Goal: Information Seeking & Learning: Learn about a topic

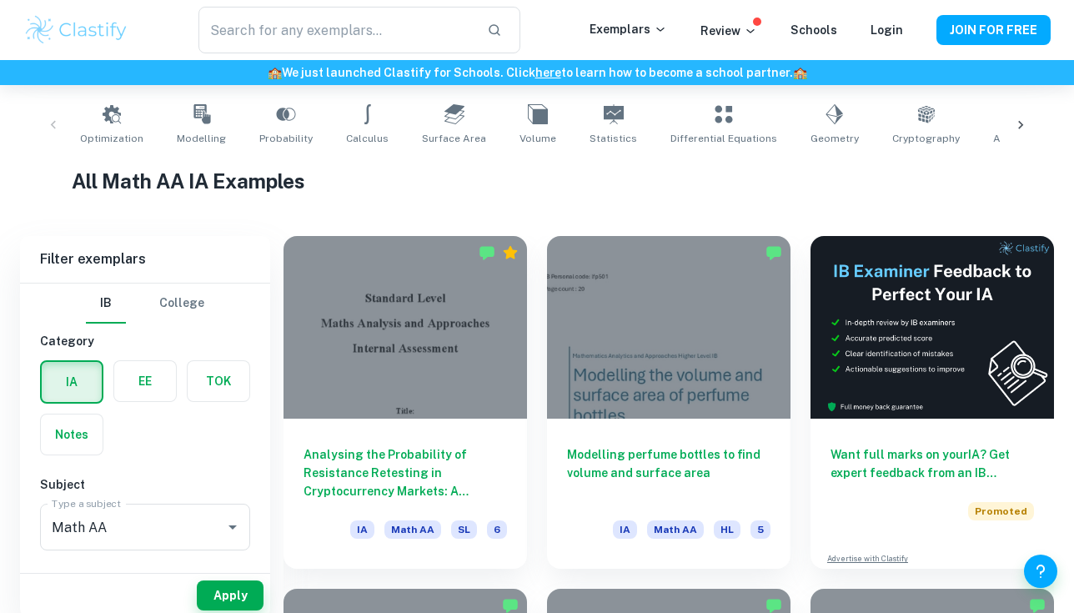
scroll to position [359, 0]
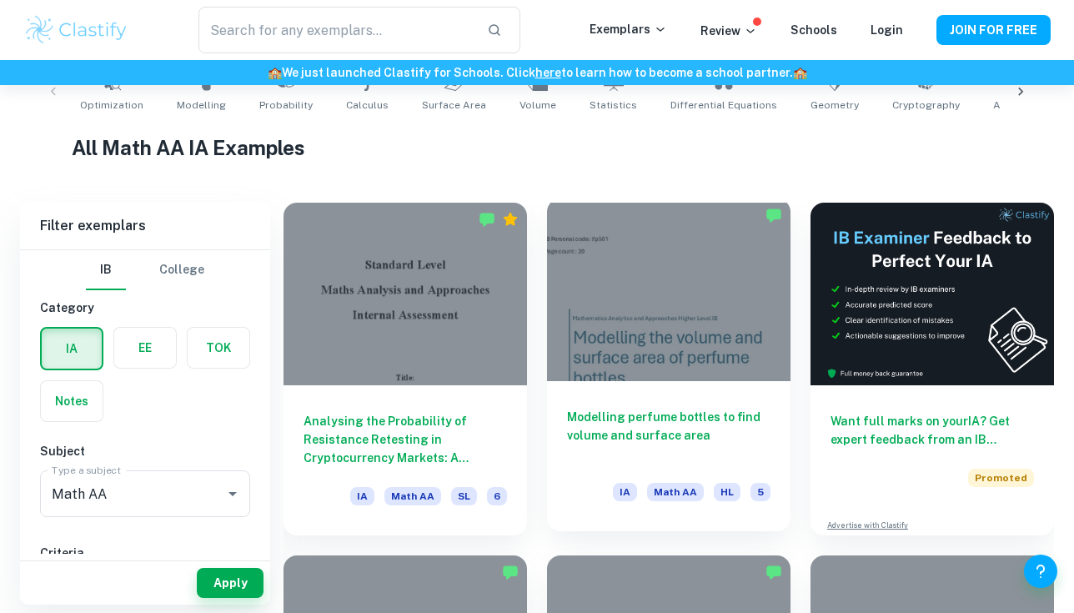
click at [644, 421] on h6 "Modelling perfume bottles to find volume and surface area" at bounding box center [668, 435] width 203 height 55
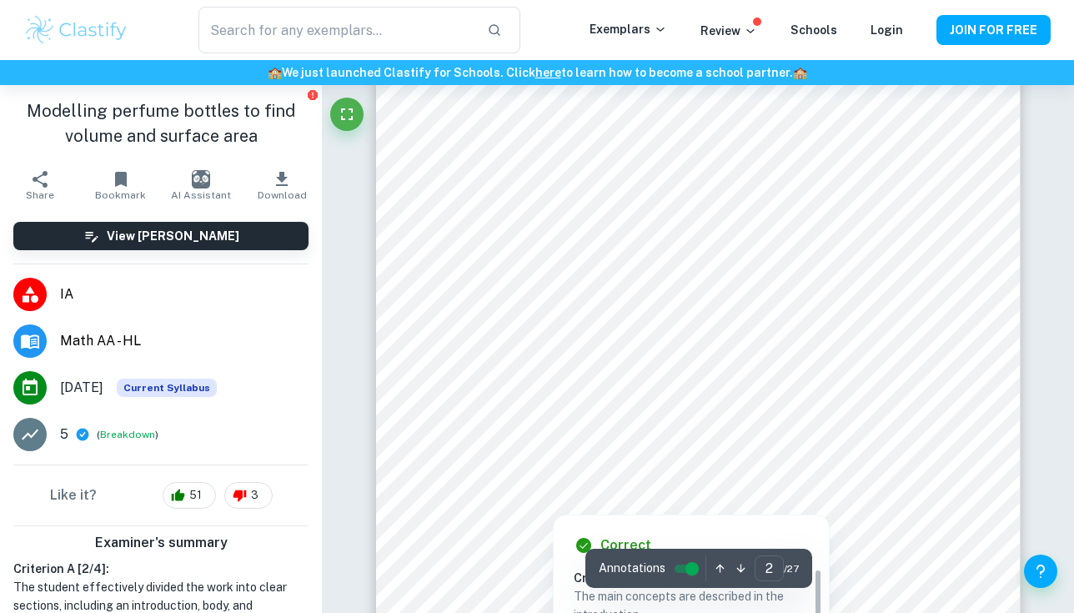
scroll to position [1286, 0]
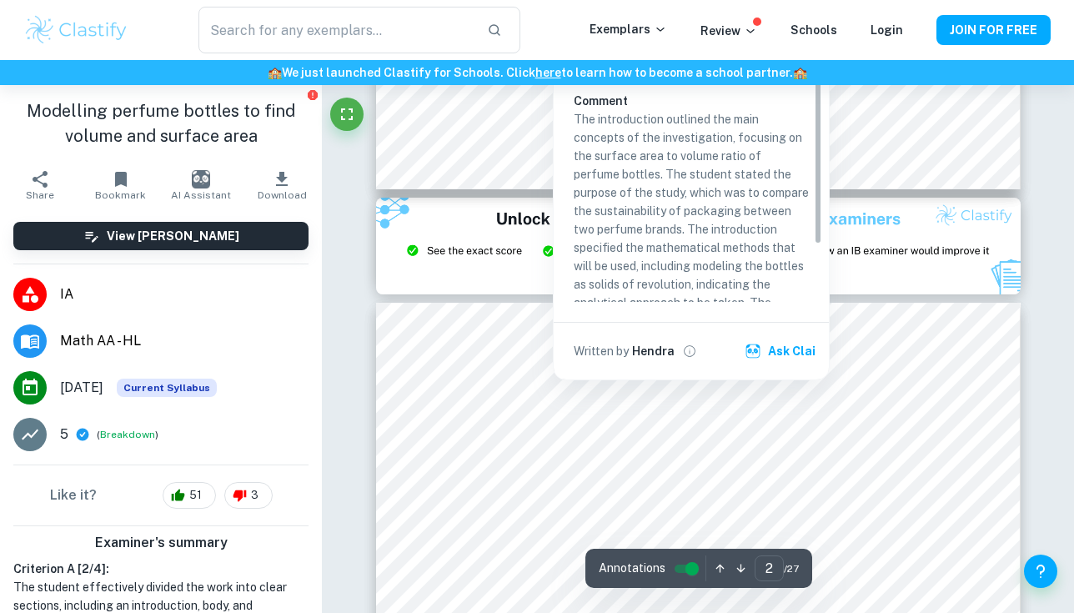
type input "3"
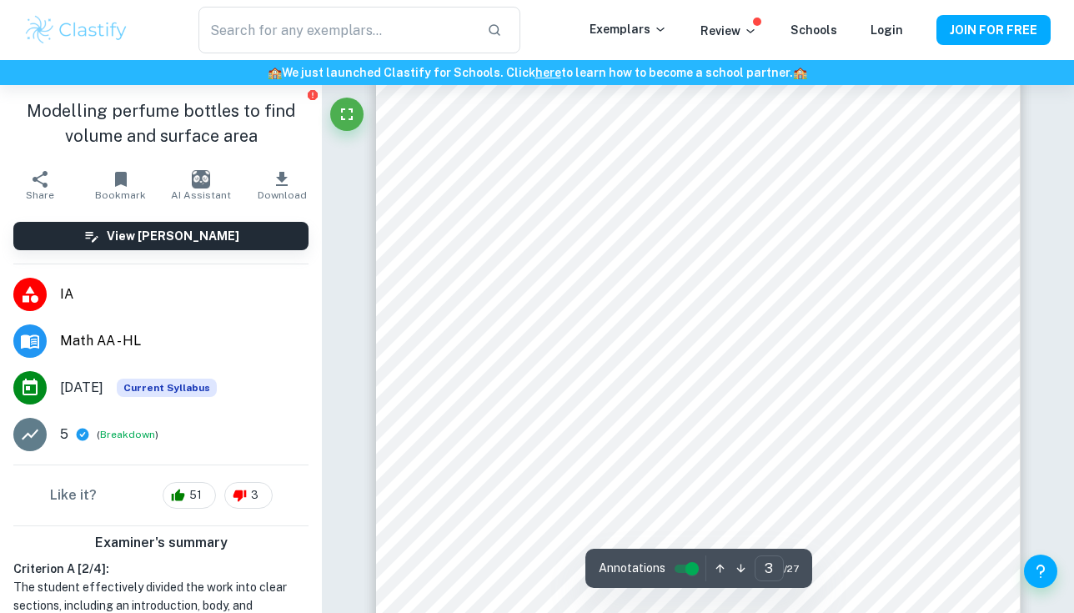
scroll to position [2716, 0]
